Goal: Task Accomplishment & Management: Complete application form

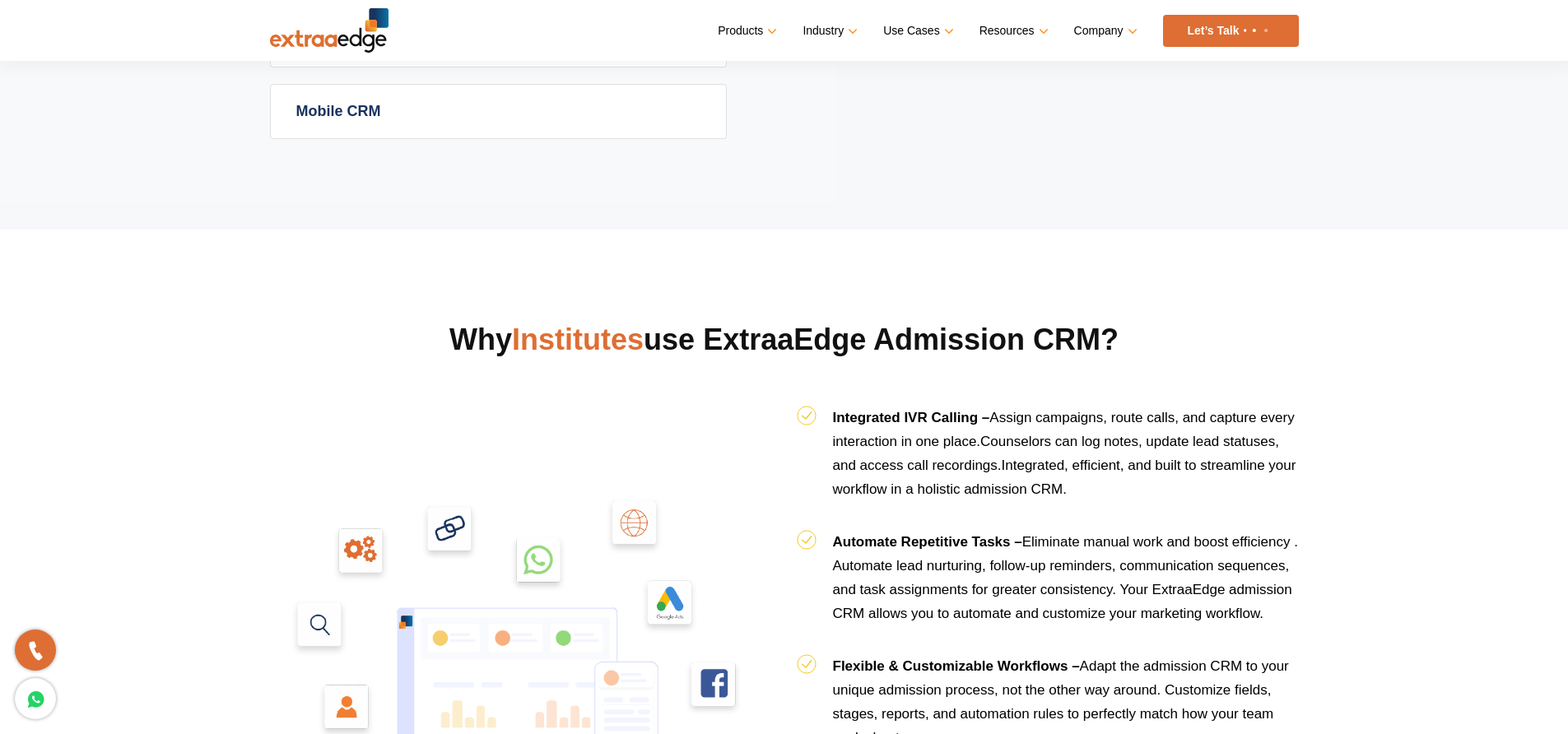
scroll to position [1569, 0]
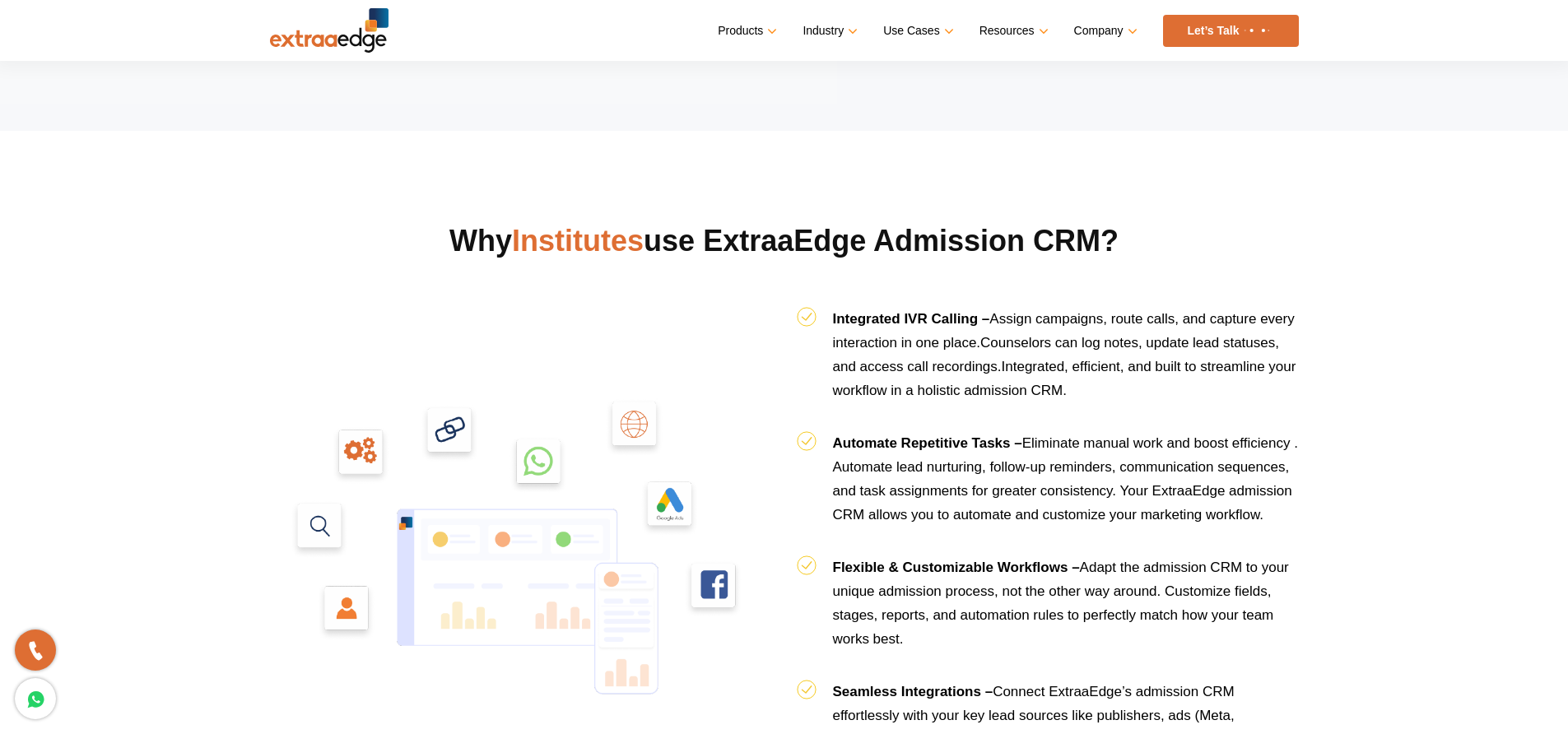
click at [1098, 190] on img at bounding box center [1108, 219] width 299 height 148
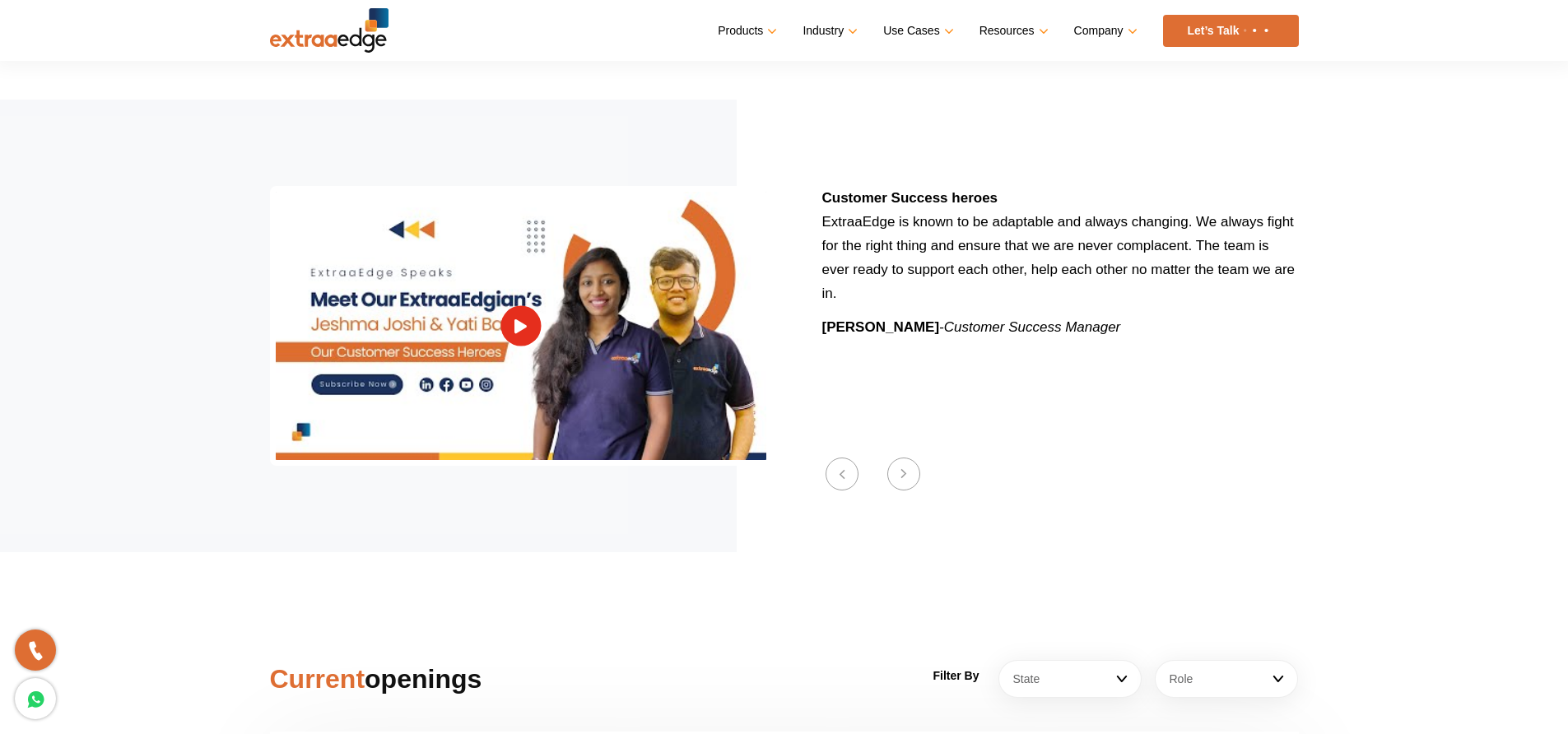
scroll to position [1877, 0]
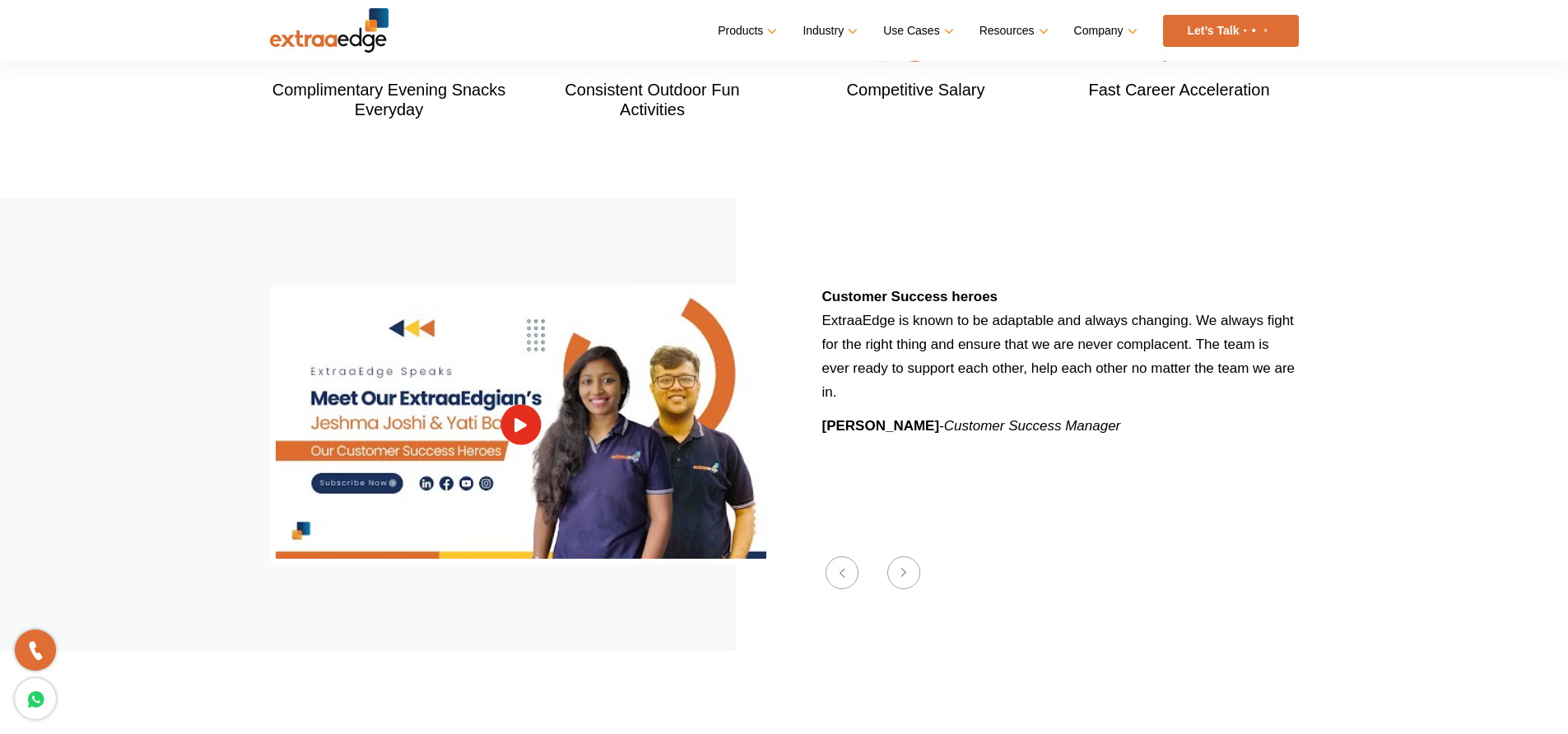
click at [906, 557] on button "Next" at bounding box center [904, 573] width 33 height 33
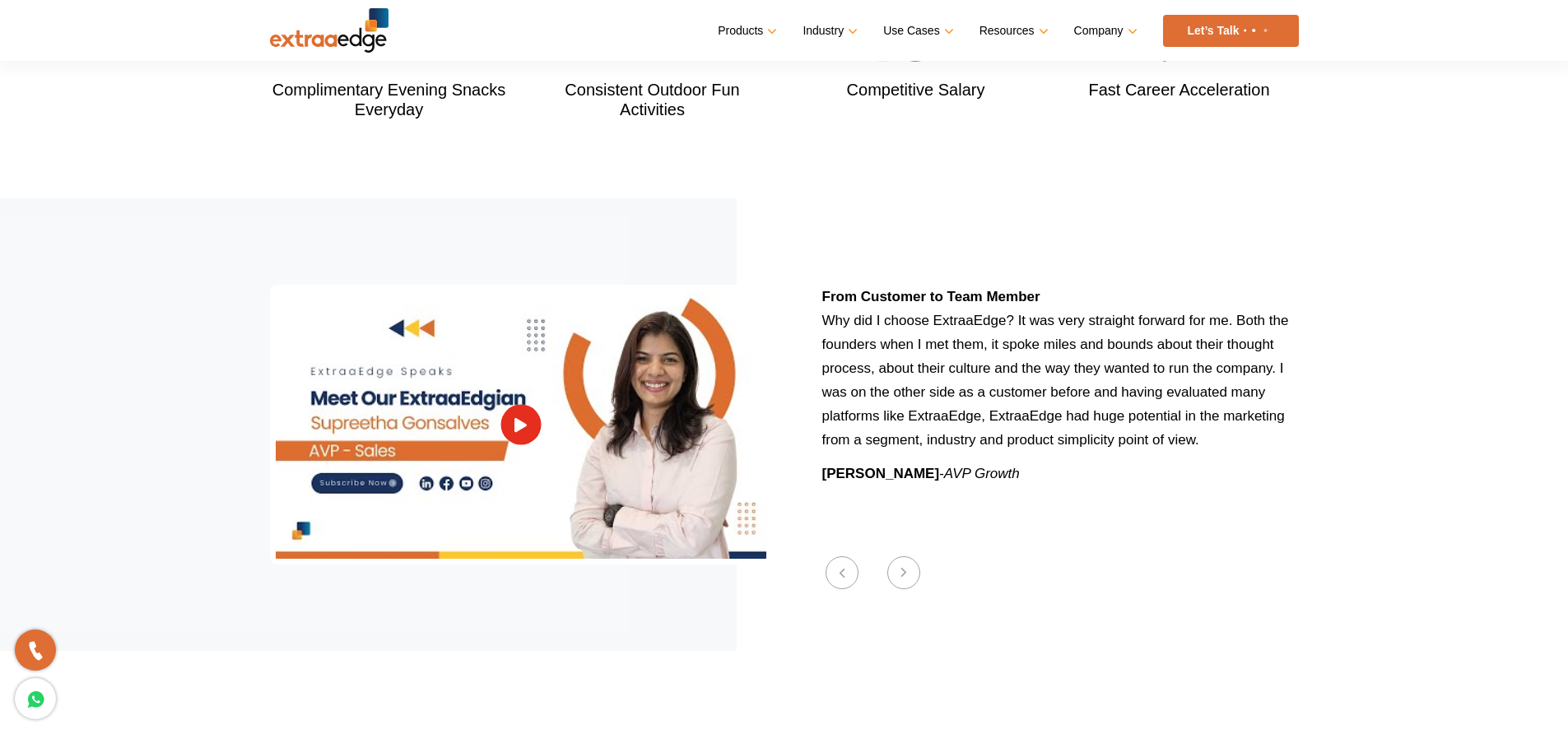
click at [908, 557] on button "Next" at bounding box center [904, 573] width 33 height 33
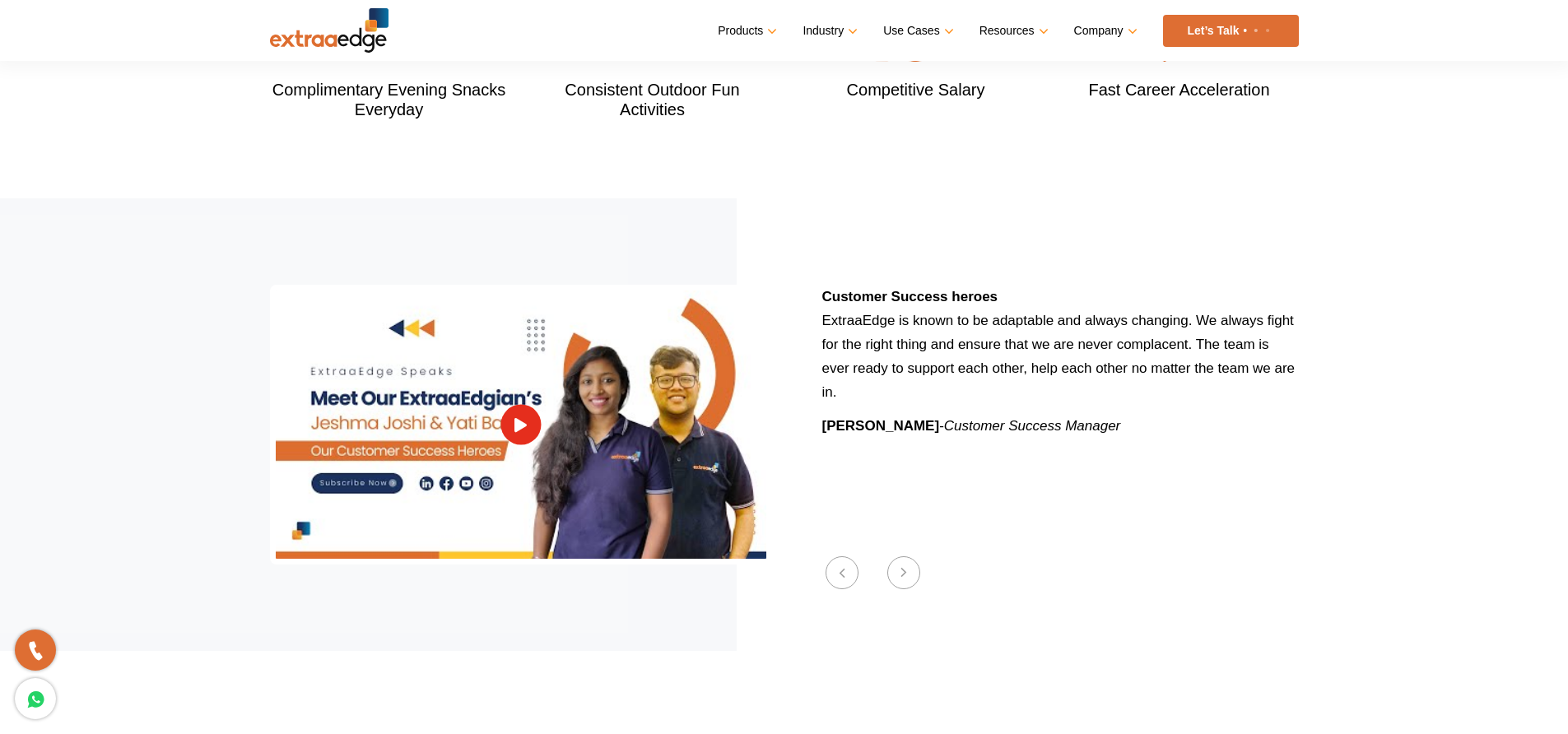
click at [906, 557] on button "Next" at bounding box center [904, 573] width 33 height 33
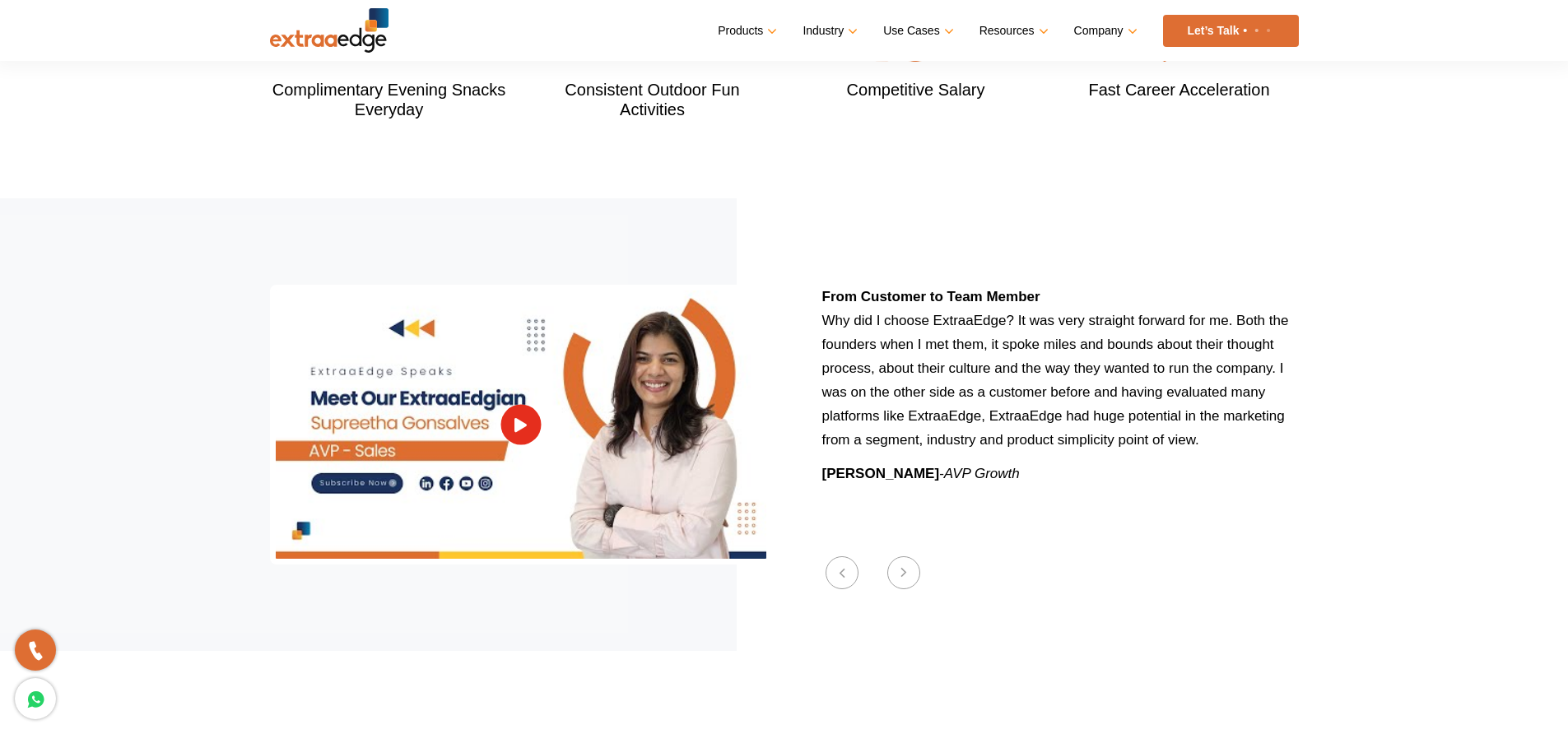
click at [898, 557] on button "Next" at bounding box center [904, 573] width 33 height 33
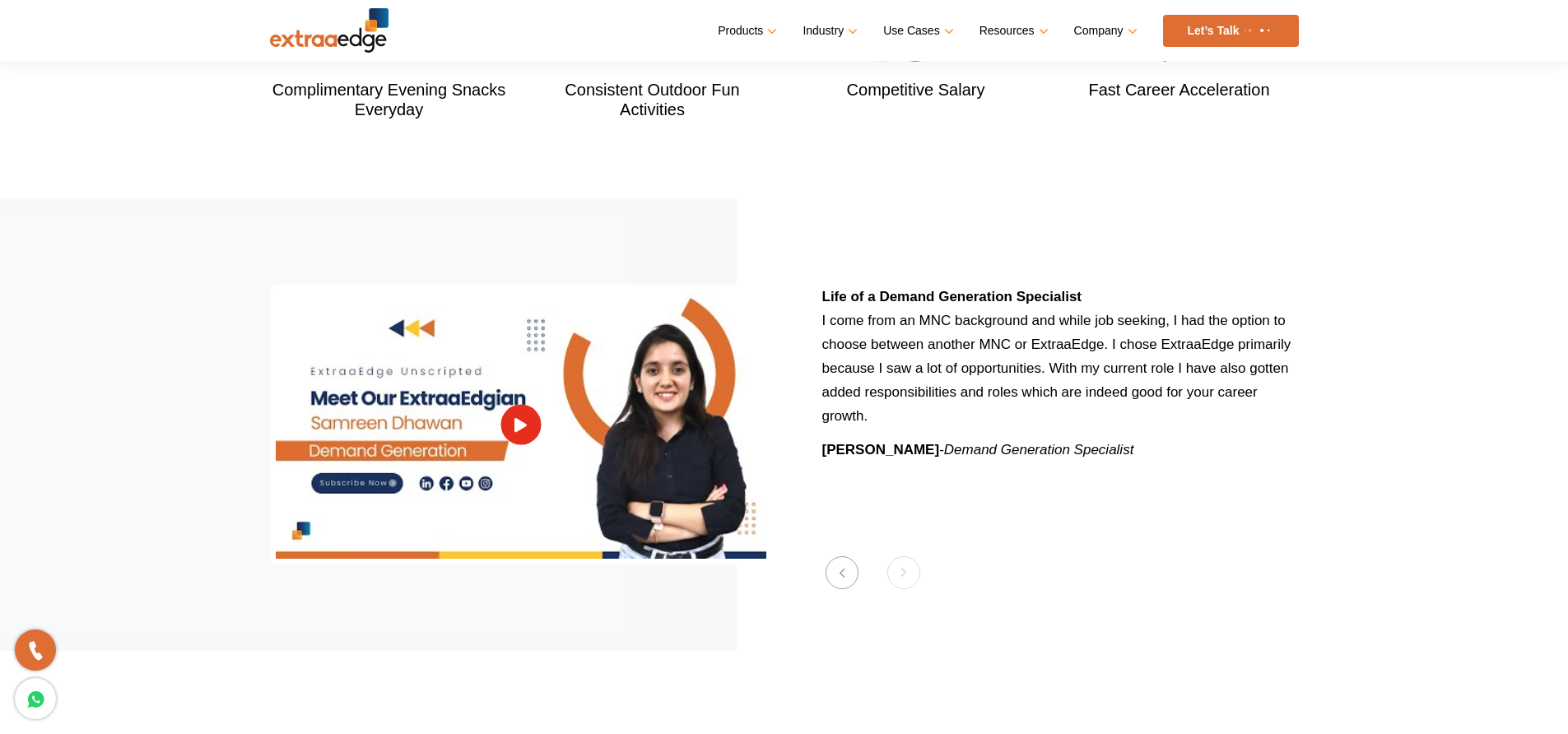
click at [898, 557] on section "Previous Wearing multiple hats at ExtraaEdge At ExtraaEdge, your past experienc…" at bounding box center [784, 425] width 1568 height 453
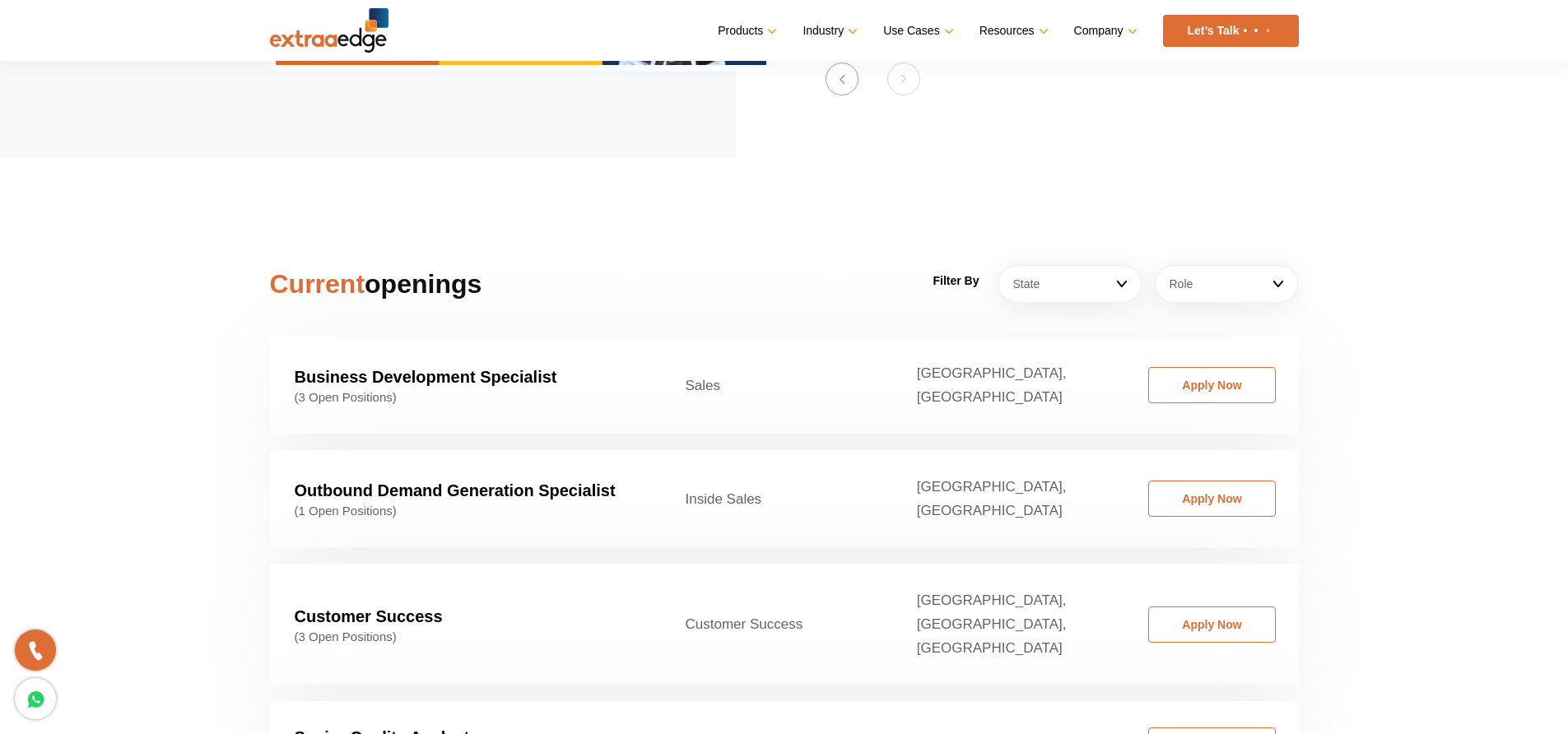
scroll to position [2469, 0]
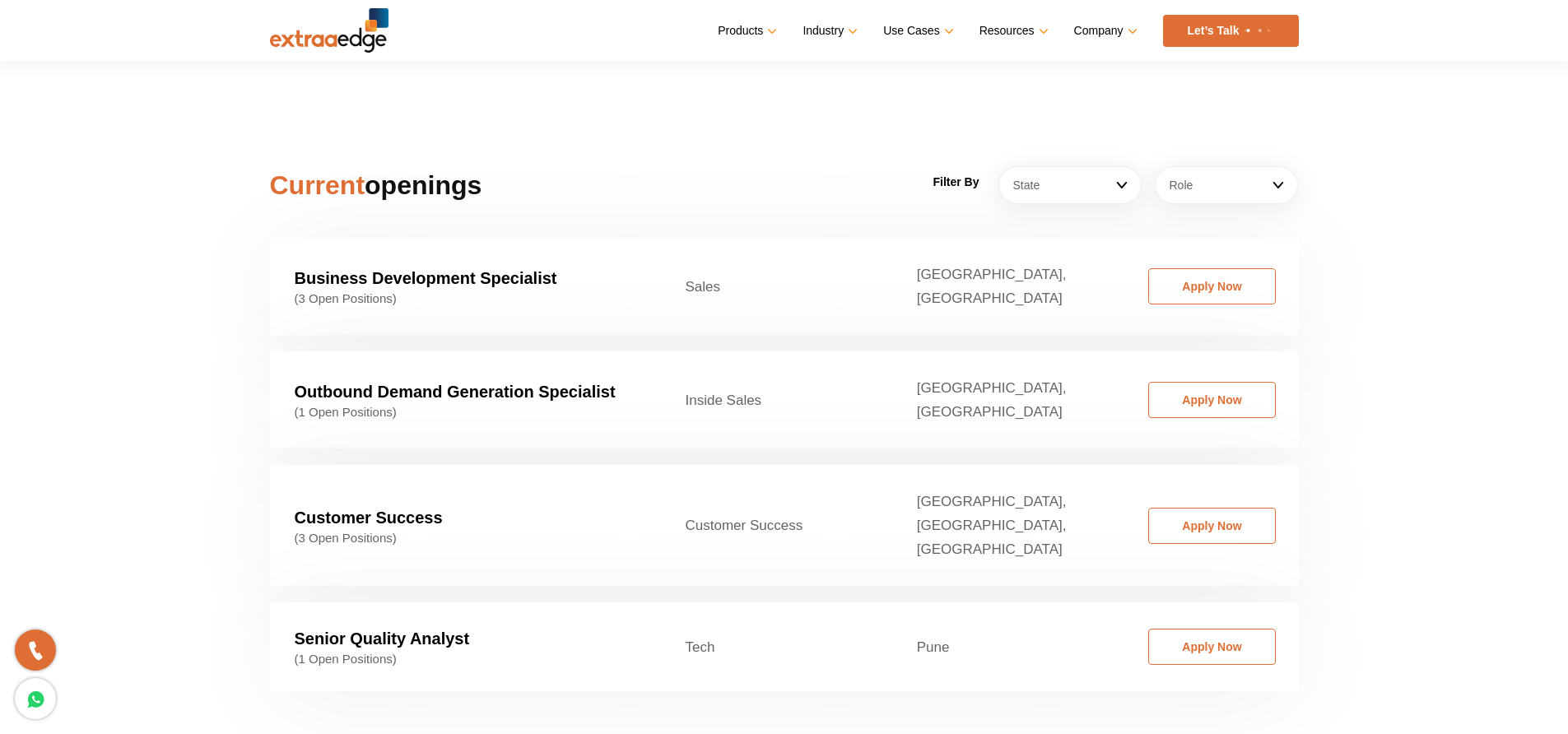
click at [1193, 382] on link "Apply Now" at bounding box center [1212, 400] width 128 height 36
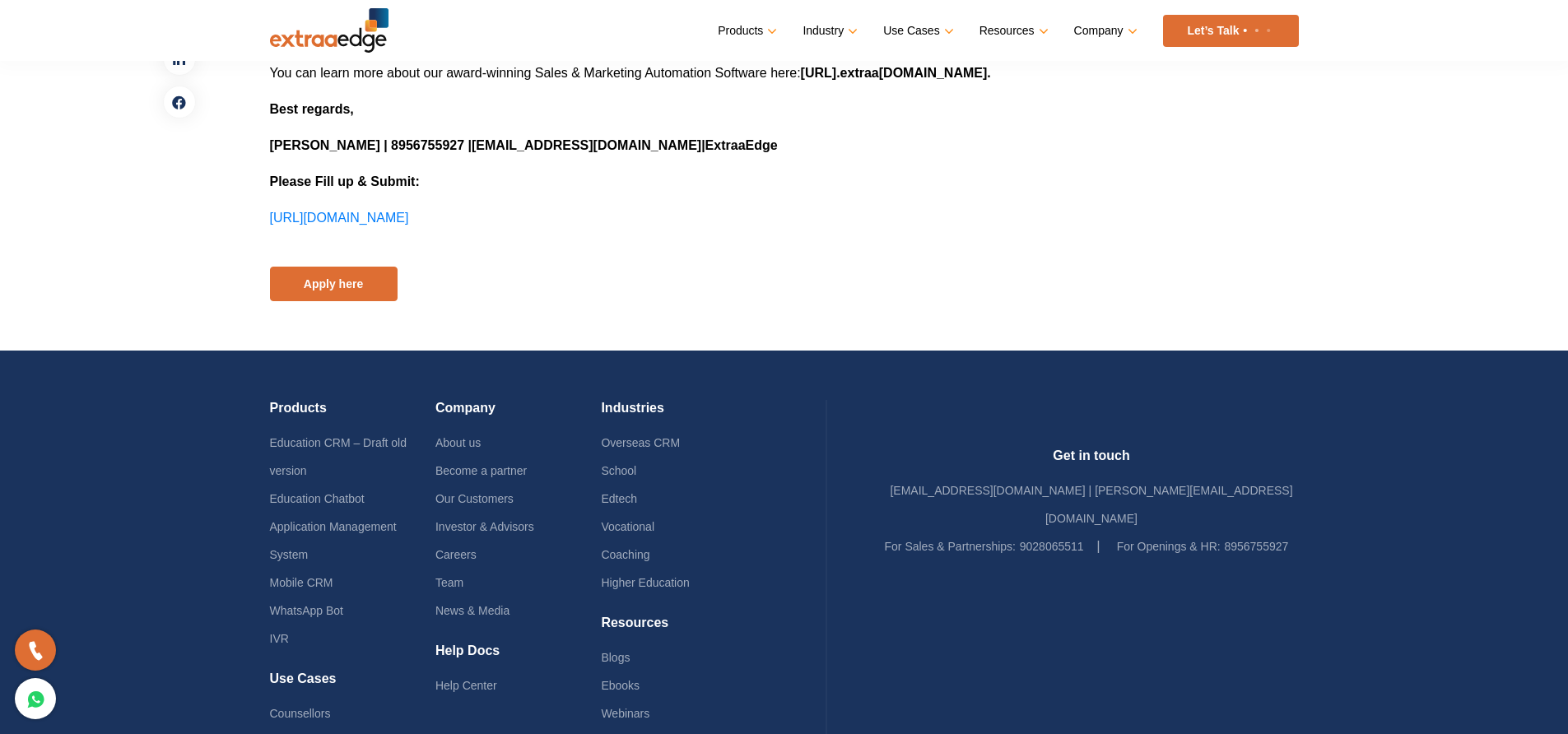
scroll to position [1251, 0]
